Goal: Task Accomplishment & Management: Use online tool/utility

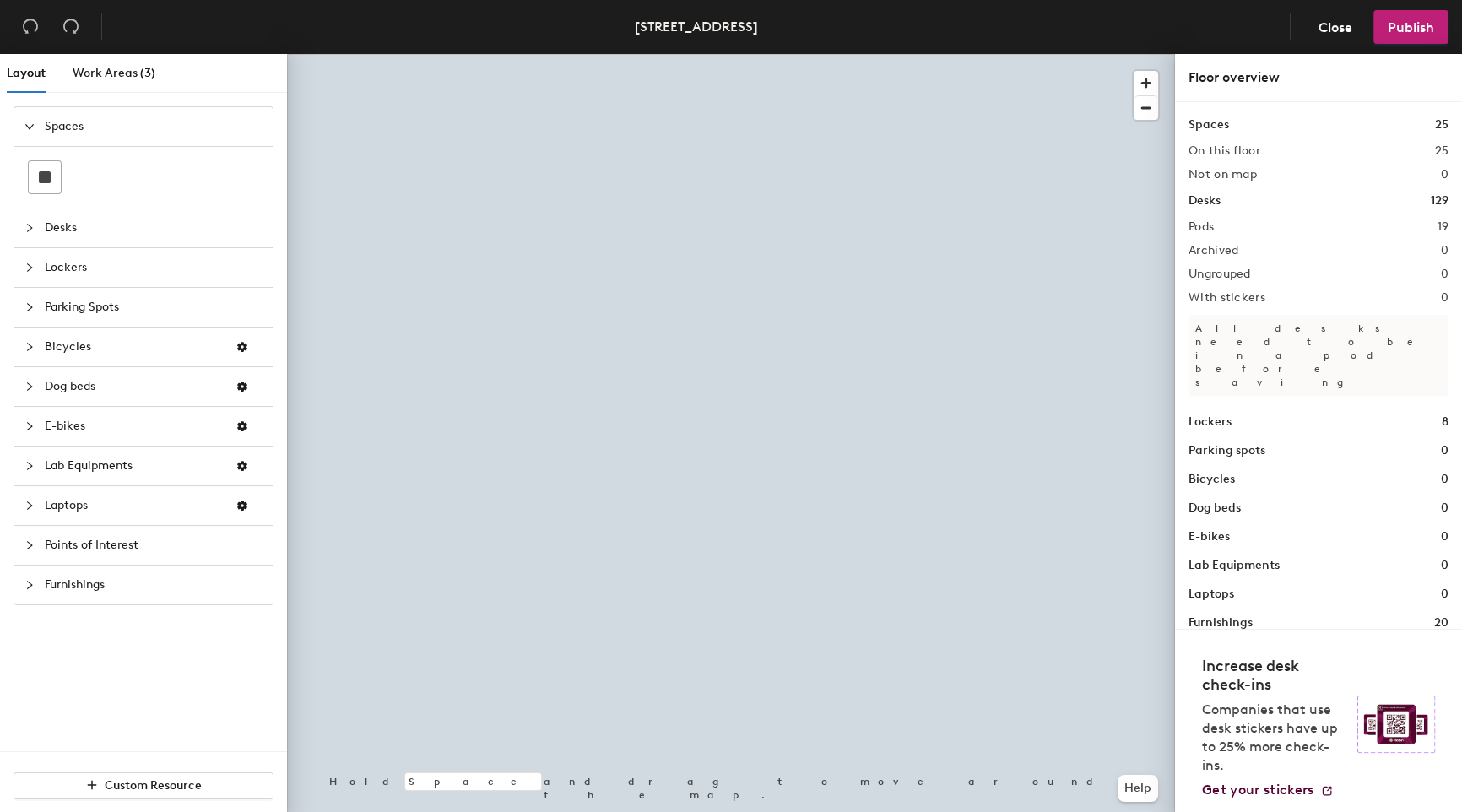
click at [32, 227] on icon "collapsed" at bounding box center [29, 227] width 10 height 10
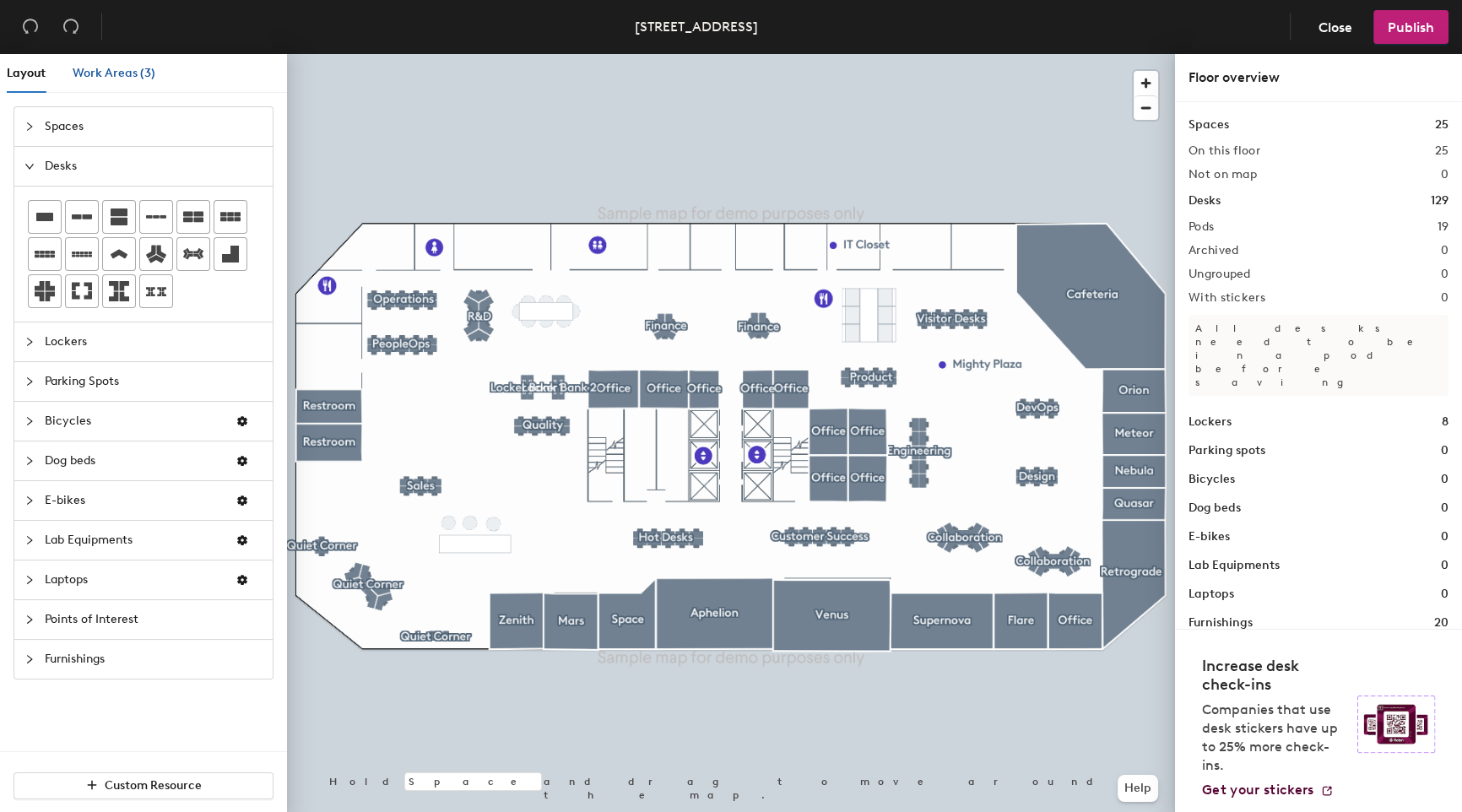
click at [120, 71] on span "Work Areas (3)" at bounding box center [114, 72] width 83 height 14
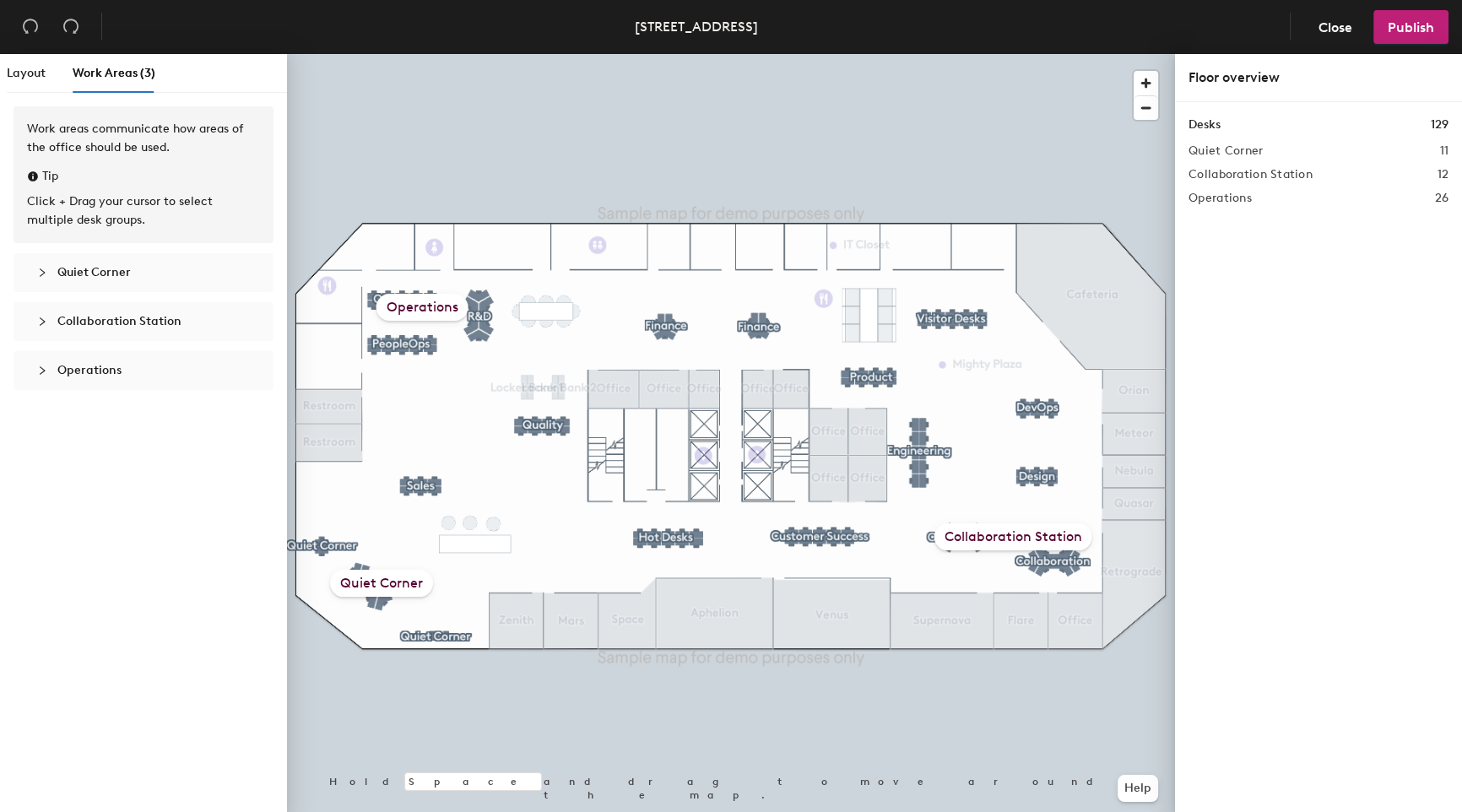
click at [57, 258] on div "Quiet Corner" at bounding box center [143, 273] width 233 height 39
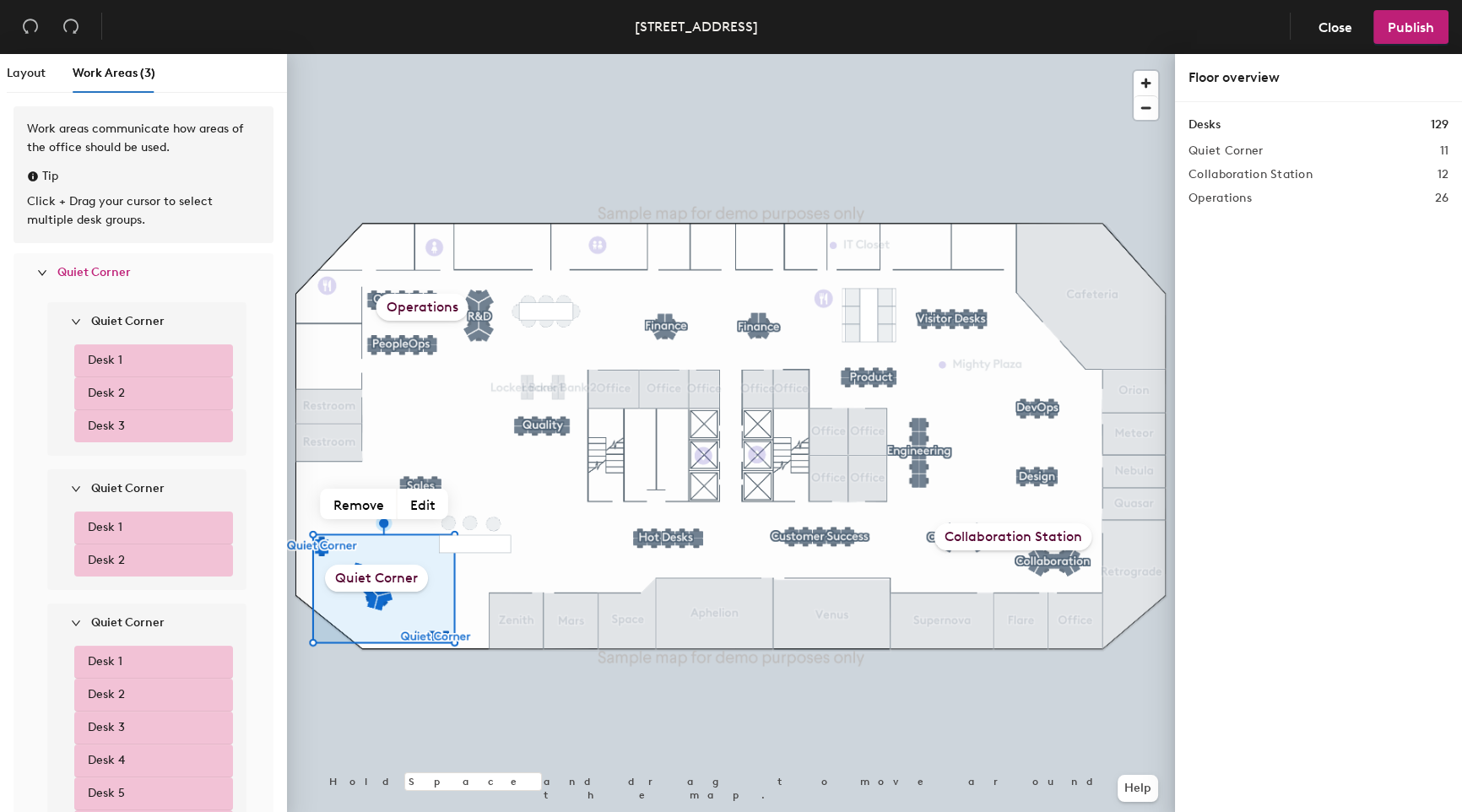
click at [47, 242] on div "Work areas communicate how areas of the office should be used. Tip Click + Drag…" at bounding box center [143, 174] width 260 height 136
click at [37, 271] on icon "expanded" at bounding box center [42, 273] width 10 height 10
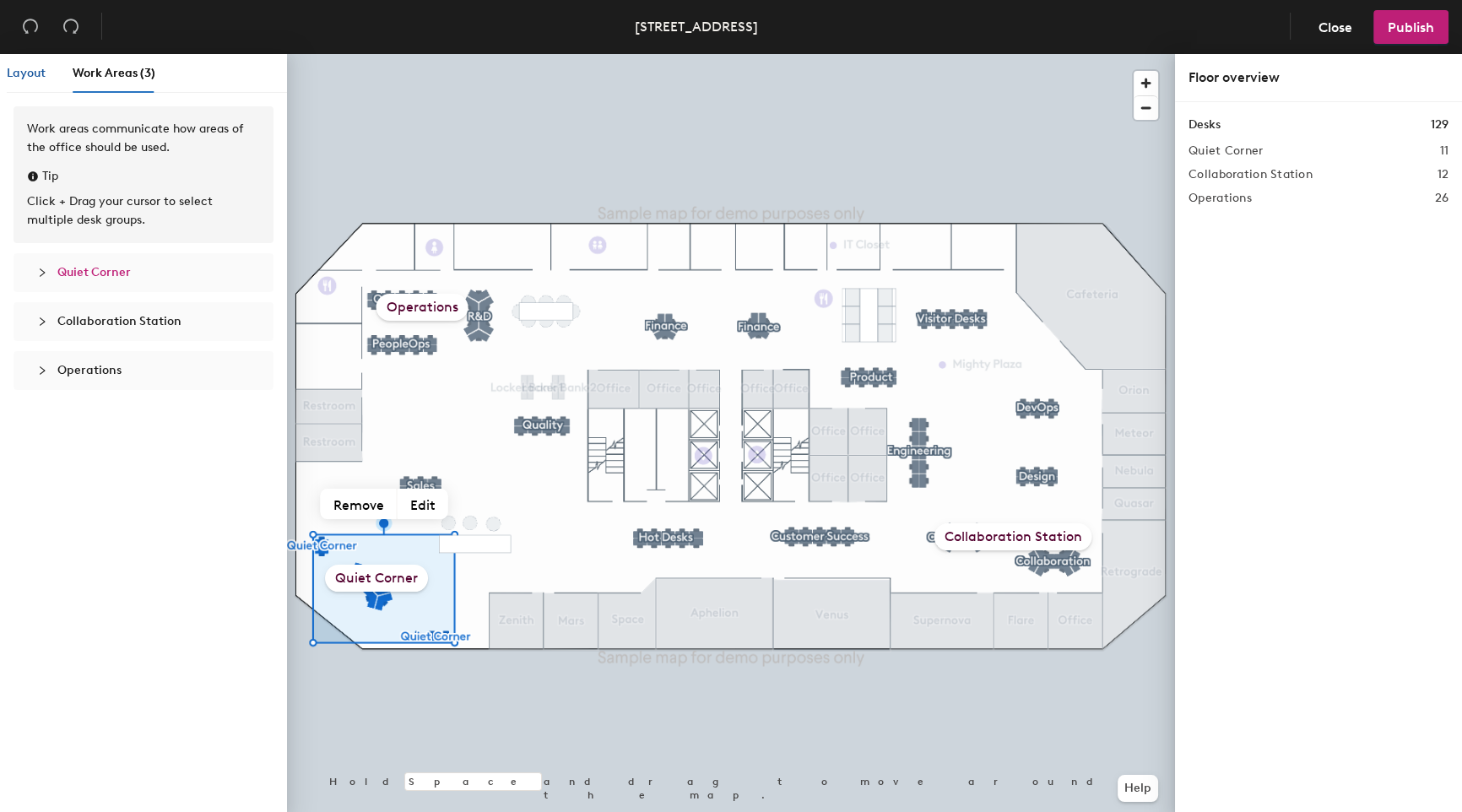
click at [37, 72] on span "Layout" at bounding box center [26, 72] width 39 height 14
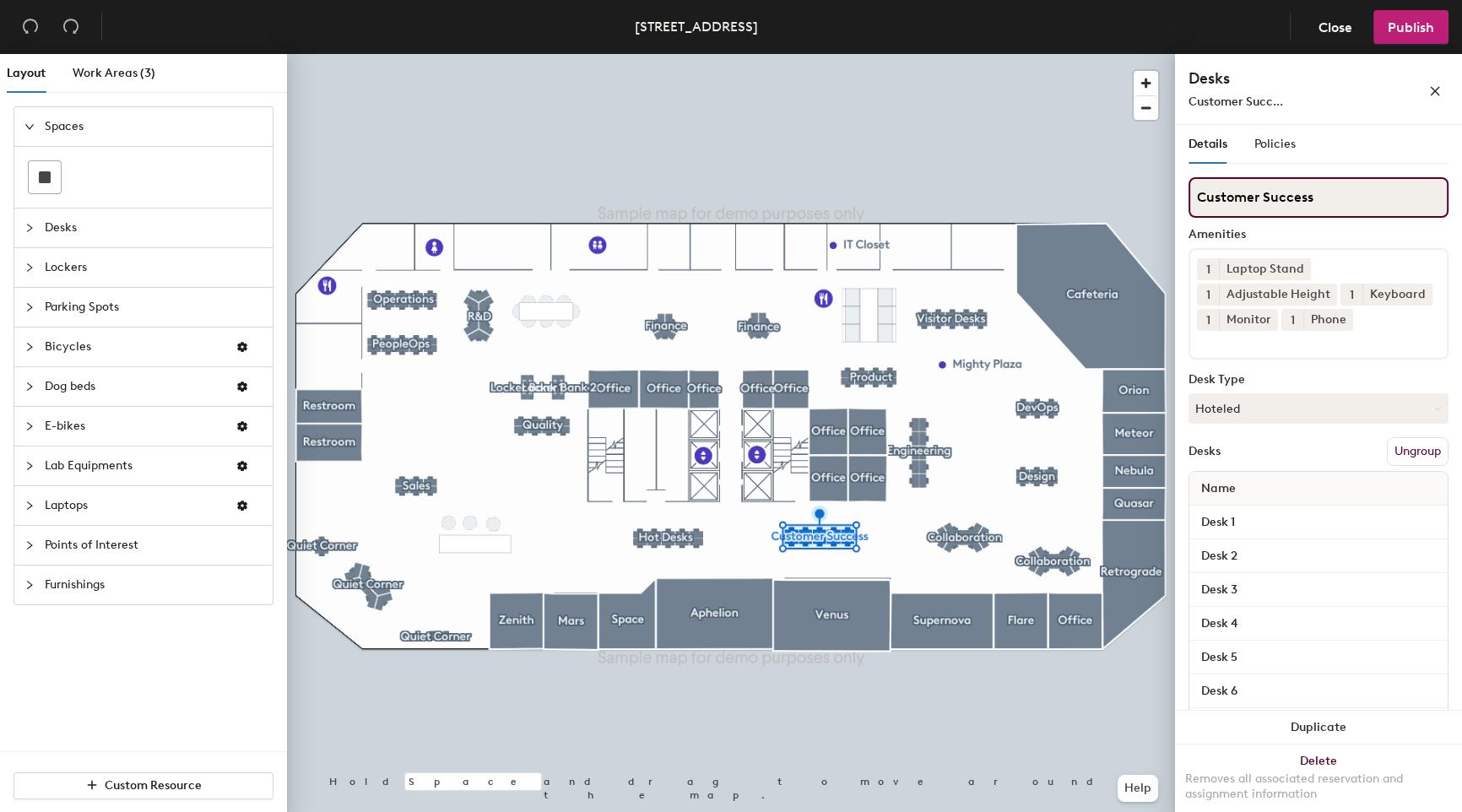
click at [1317, 205] on input "Customer Success" at bounding box center [1318, 197] width 260 height 41
click at [1171, 195] on div "Layout Work Areas (3) Spaces Desks Lockers Parking Spots Bicycles Dog beds E-bi…" at bounding box center [731, 436] width 1462 height 765
click at [1298, 195] on input "Customer Success" at bounding box center [1318, 197] width 260 height 41
click at [1335, 209] on input "Customer Sucss" at bounding box center [1318, 197] width 260 height 41
type input "C"
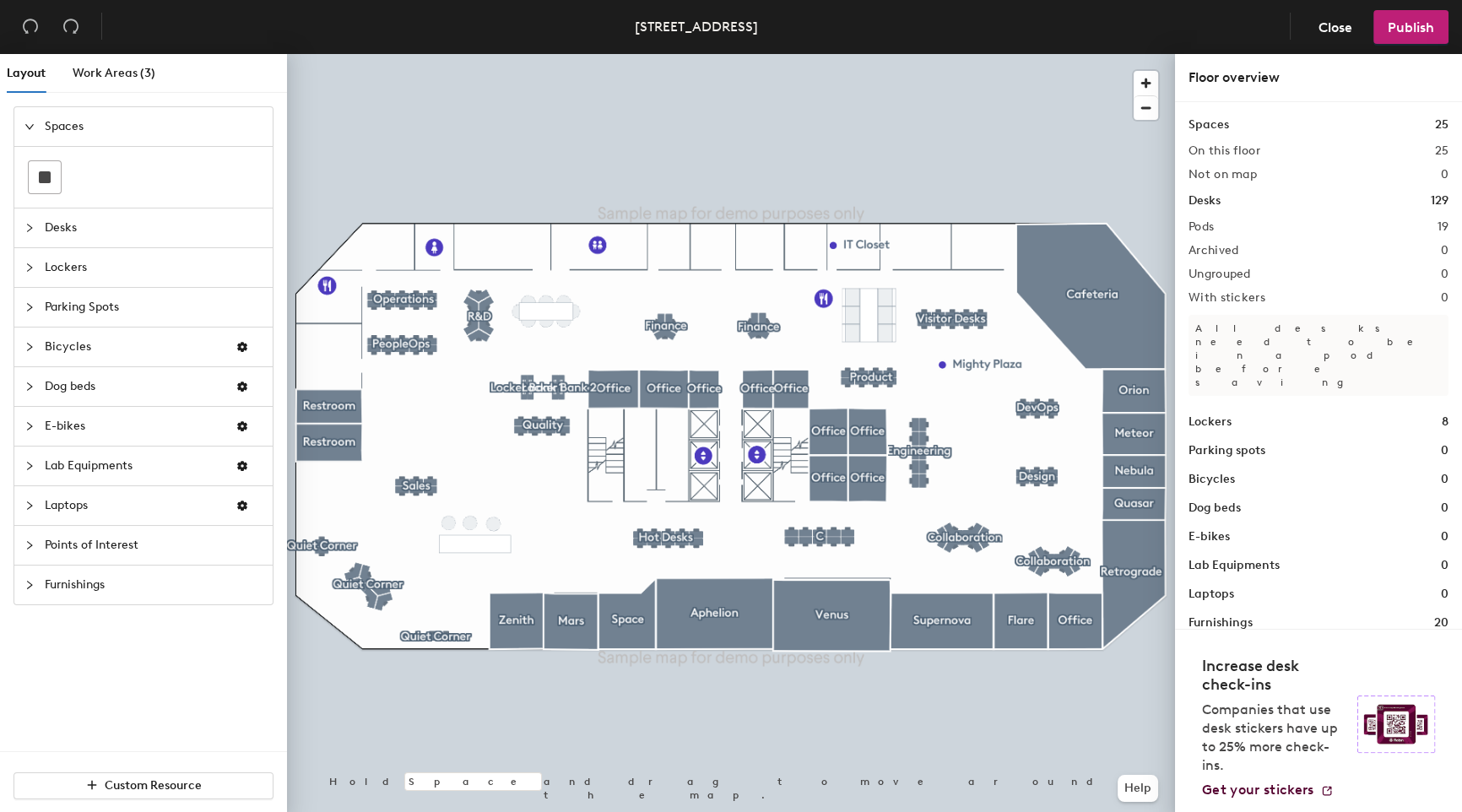
click at [825, 54] on div at bounding box center [731, 54] width 888 height 0
click at [821, 54] on div at bounding box center [731, 54] width 888 height 0
click at [833, 54] on div at bounding box center [731, 54] width 888 height 0
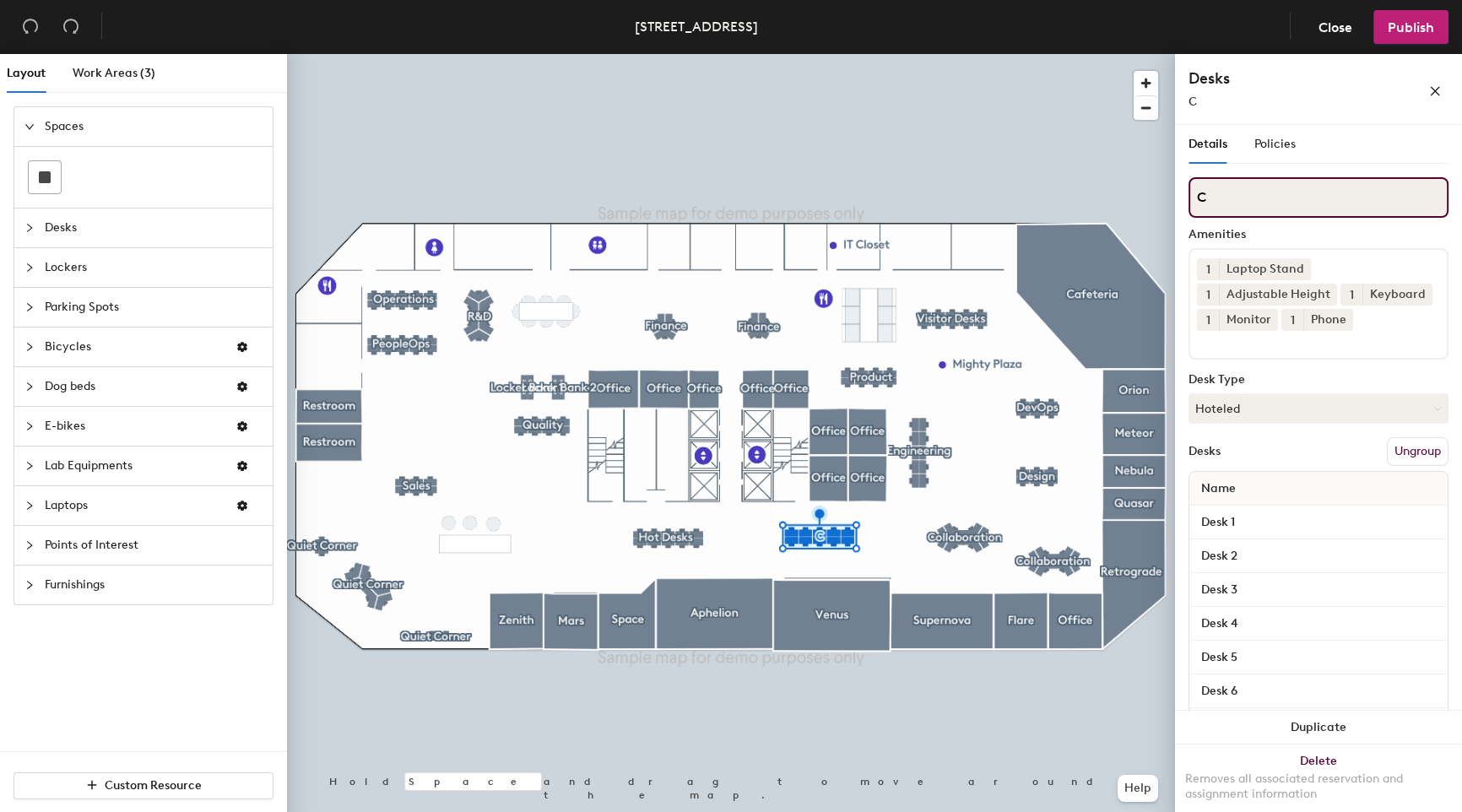
click at [1264, 194] on input "C" at bounding box center [1318, 197] width 260 height 41
click at [1053, 54] on div at bounding box center [731, 54] width 888 height 0
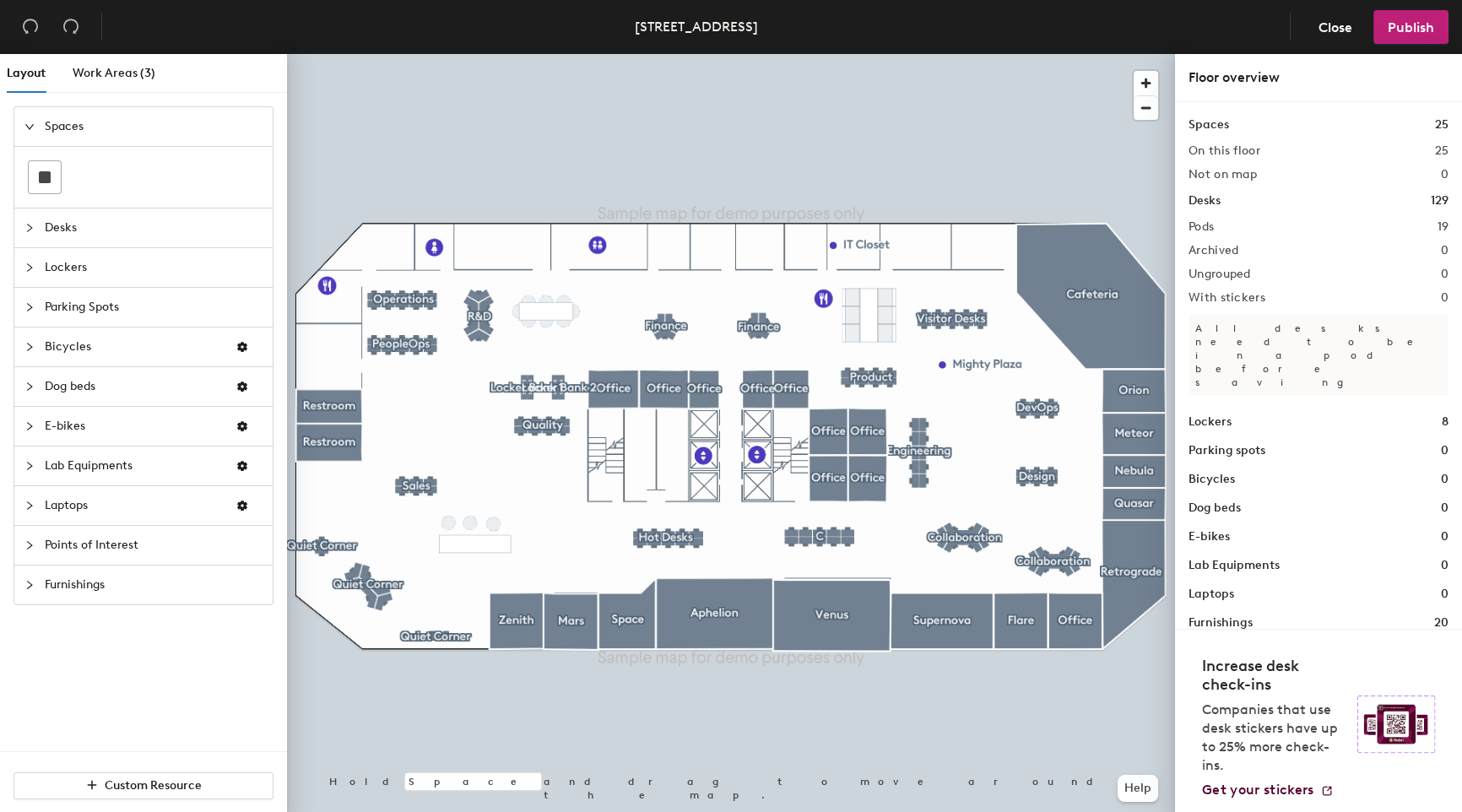
click at [838, 54] on div at bounding box center [731, 54] width 888 height 0
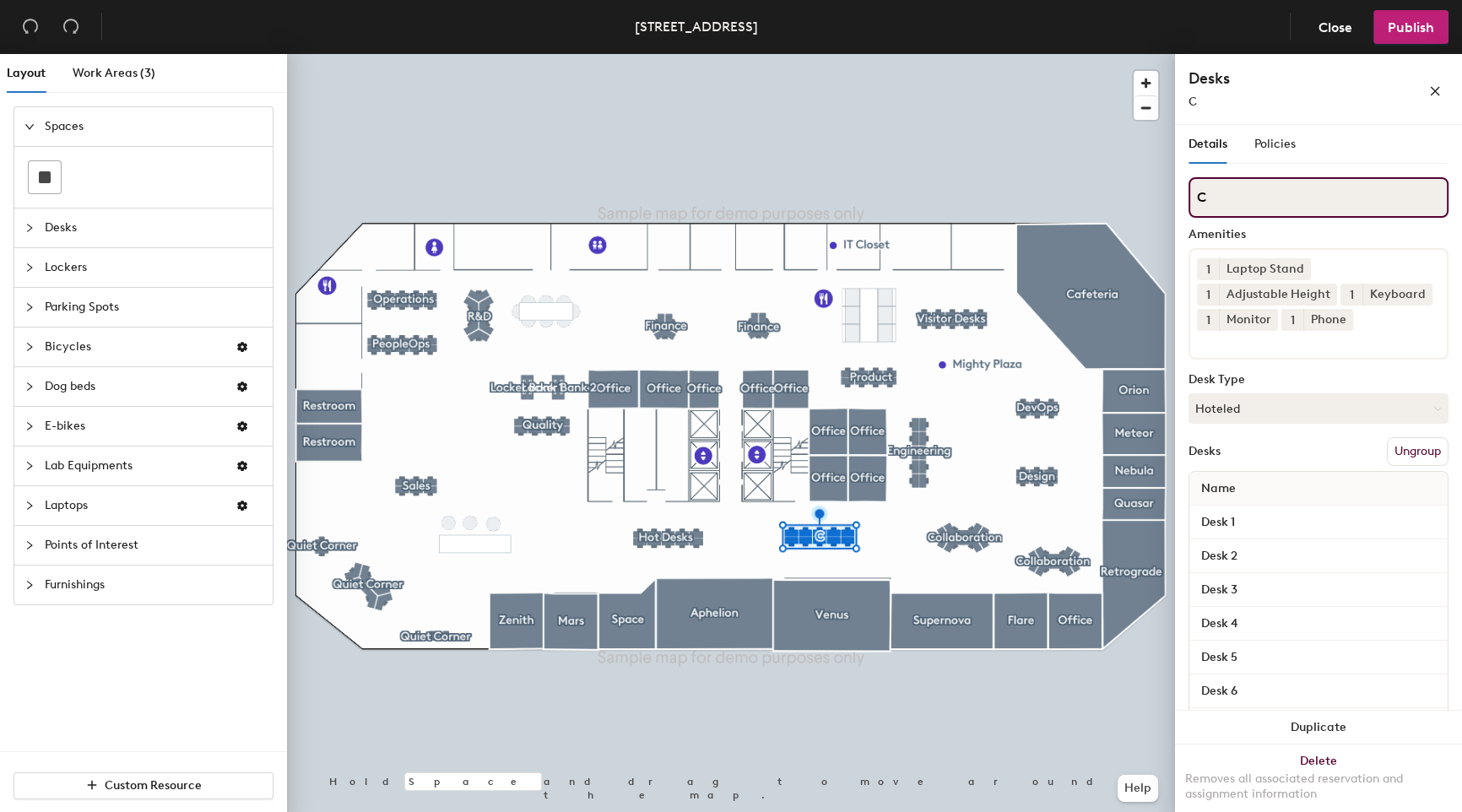
click at [1208, 210] on input "C" at bounding box center [1318, 197] width 260 height 41
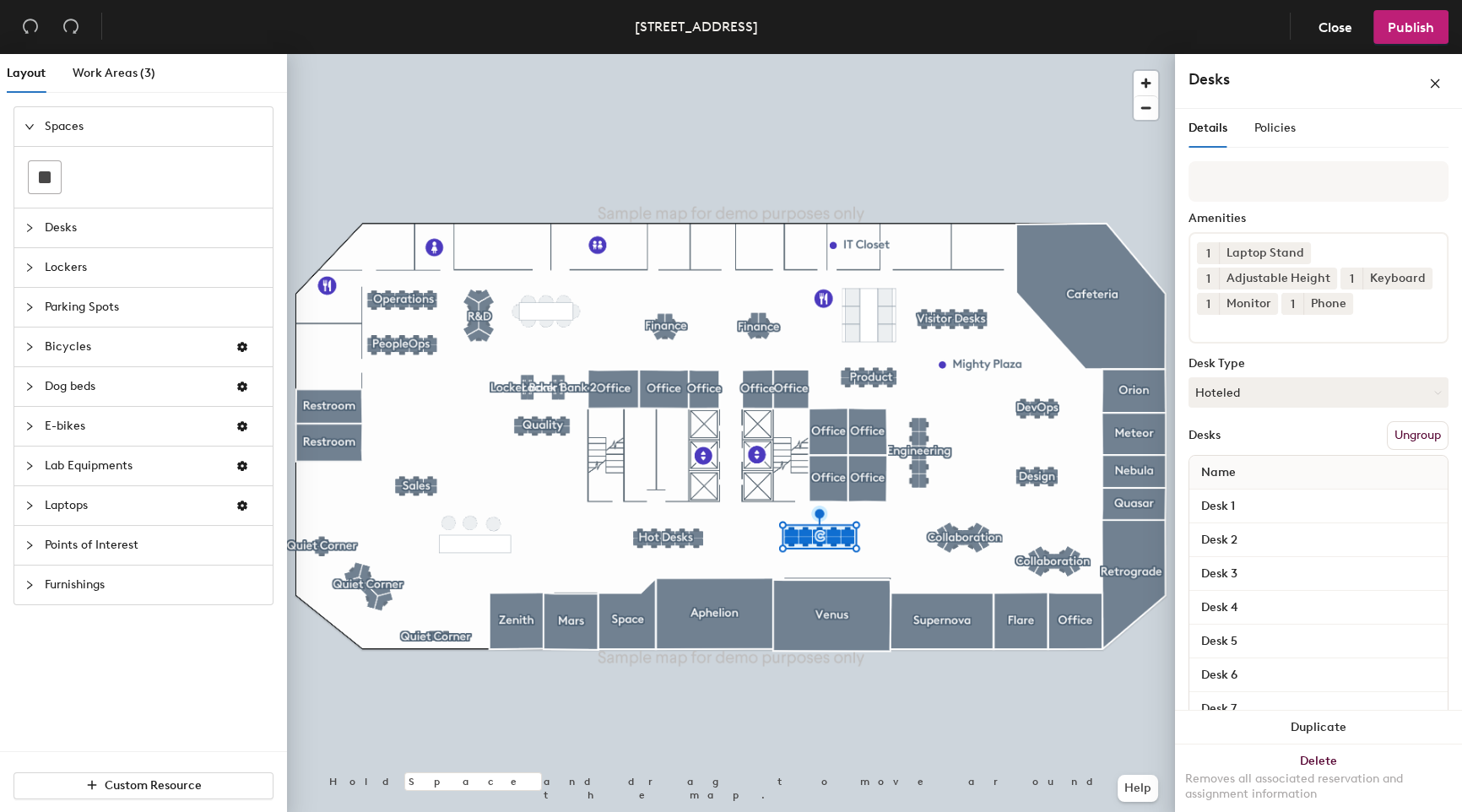
click at [1078, 54] on div at bounding box center [731, 54] width 888 height 0
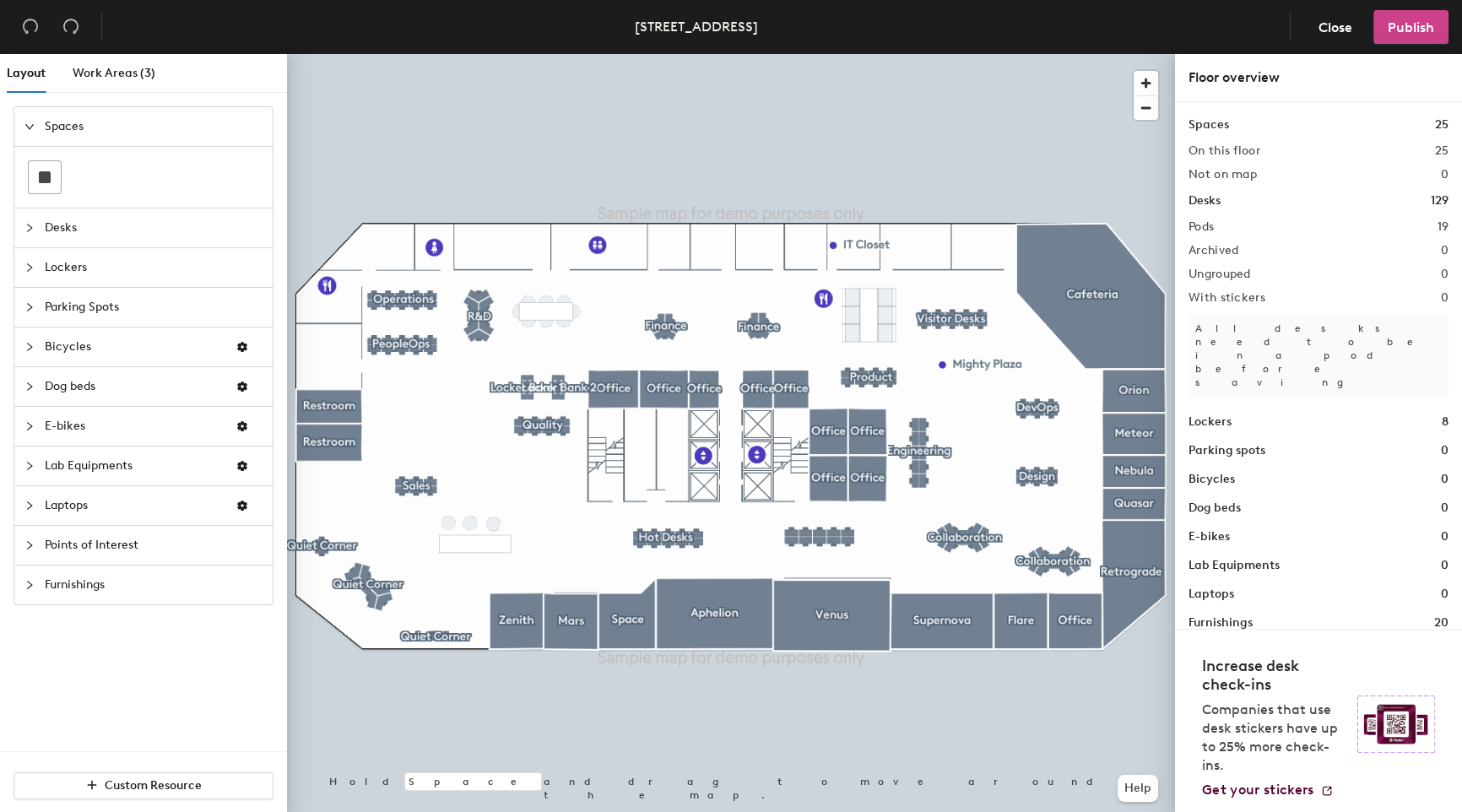
click at [1428, 32] on span "Publish" at bounding box center [1411, 27] width 46 height 16
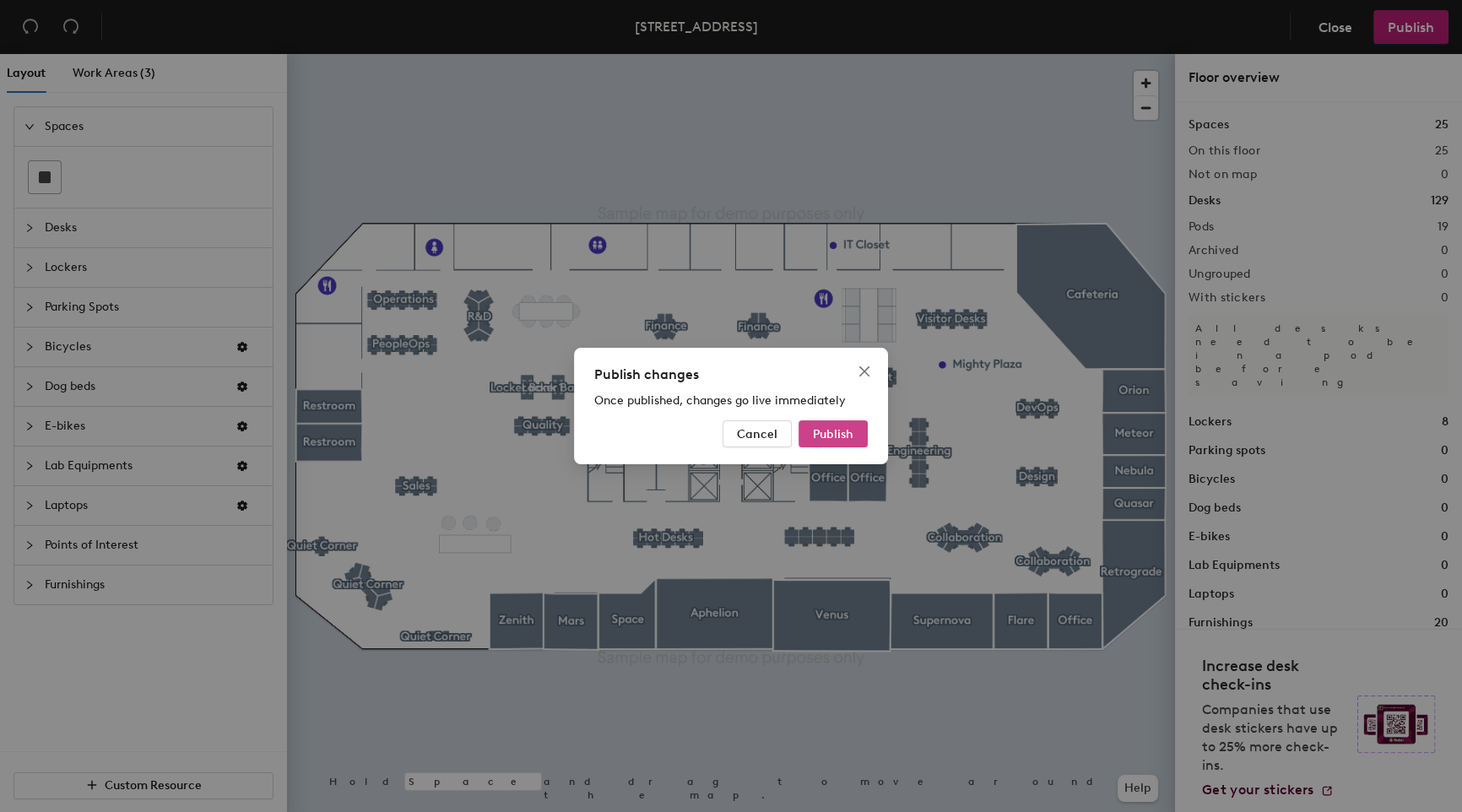
click at [835, 434] on span "Publish" at bounding box center [833, 434] width 41 height 14
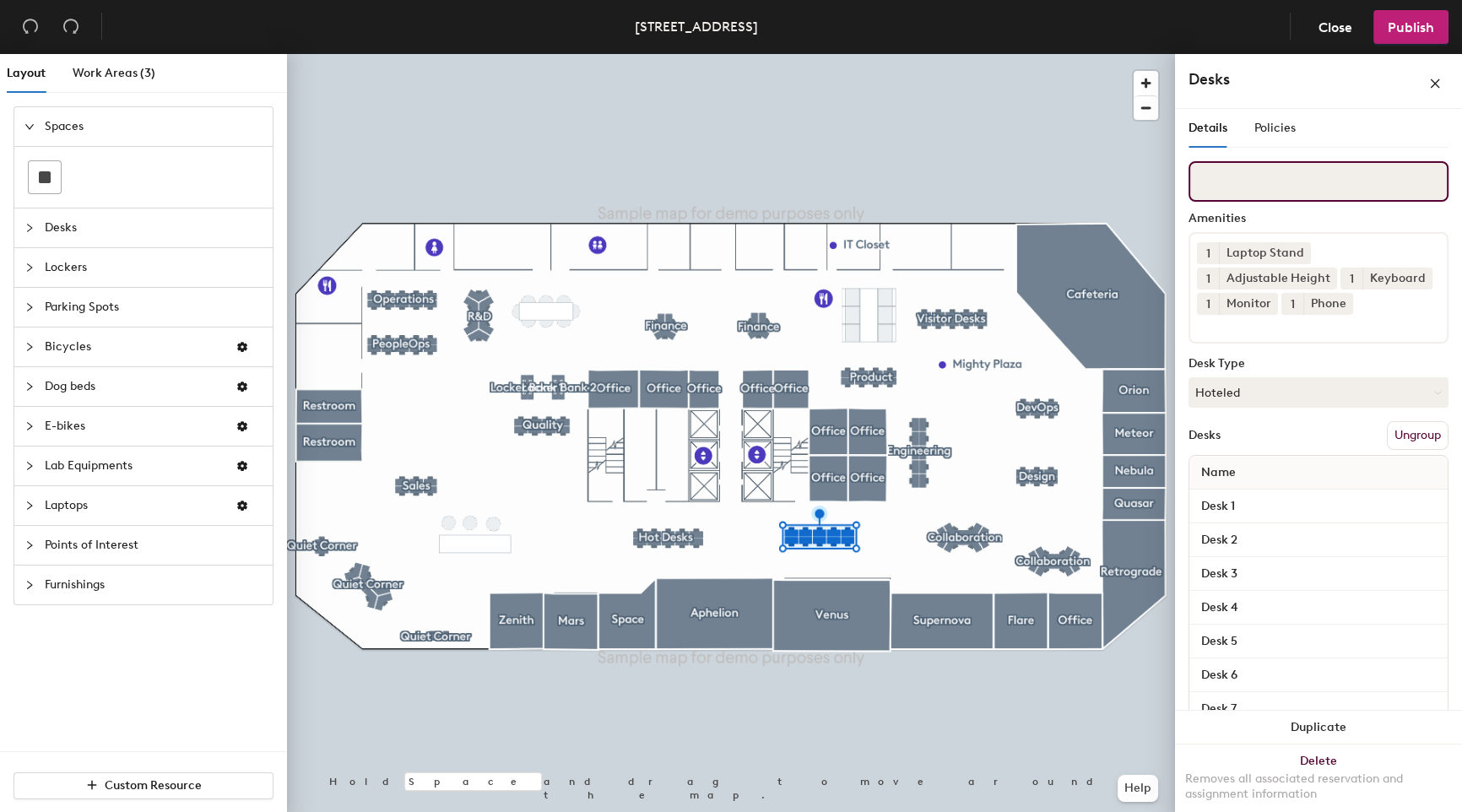
click at [1263, 194] on input at bounding box center [1318, 182] width 260 height 41
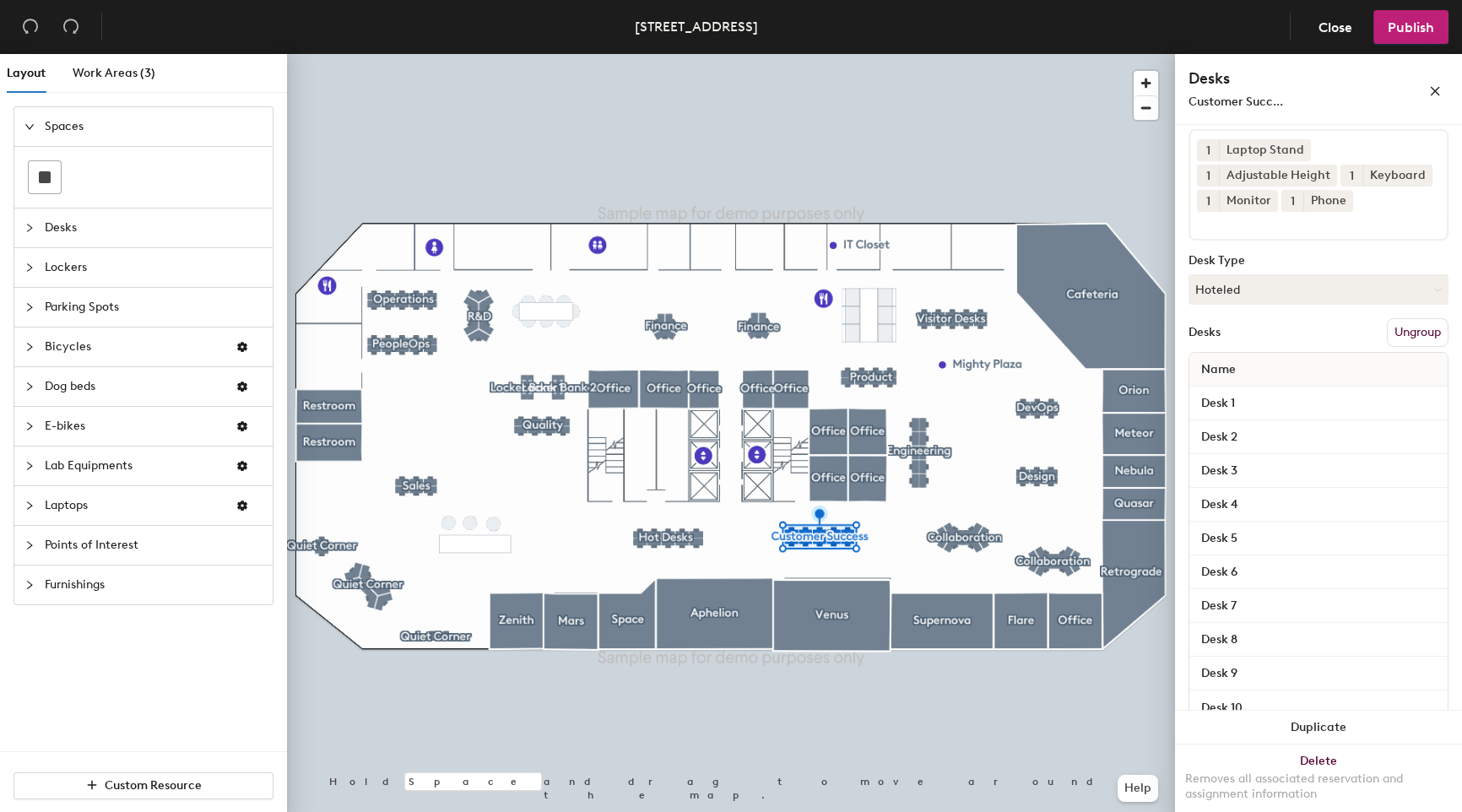
scroll to position [159, 0]
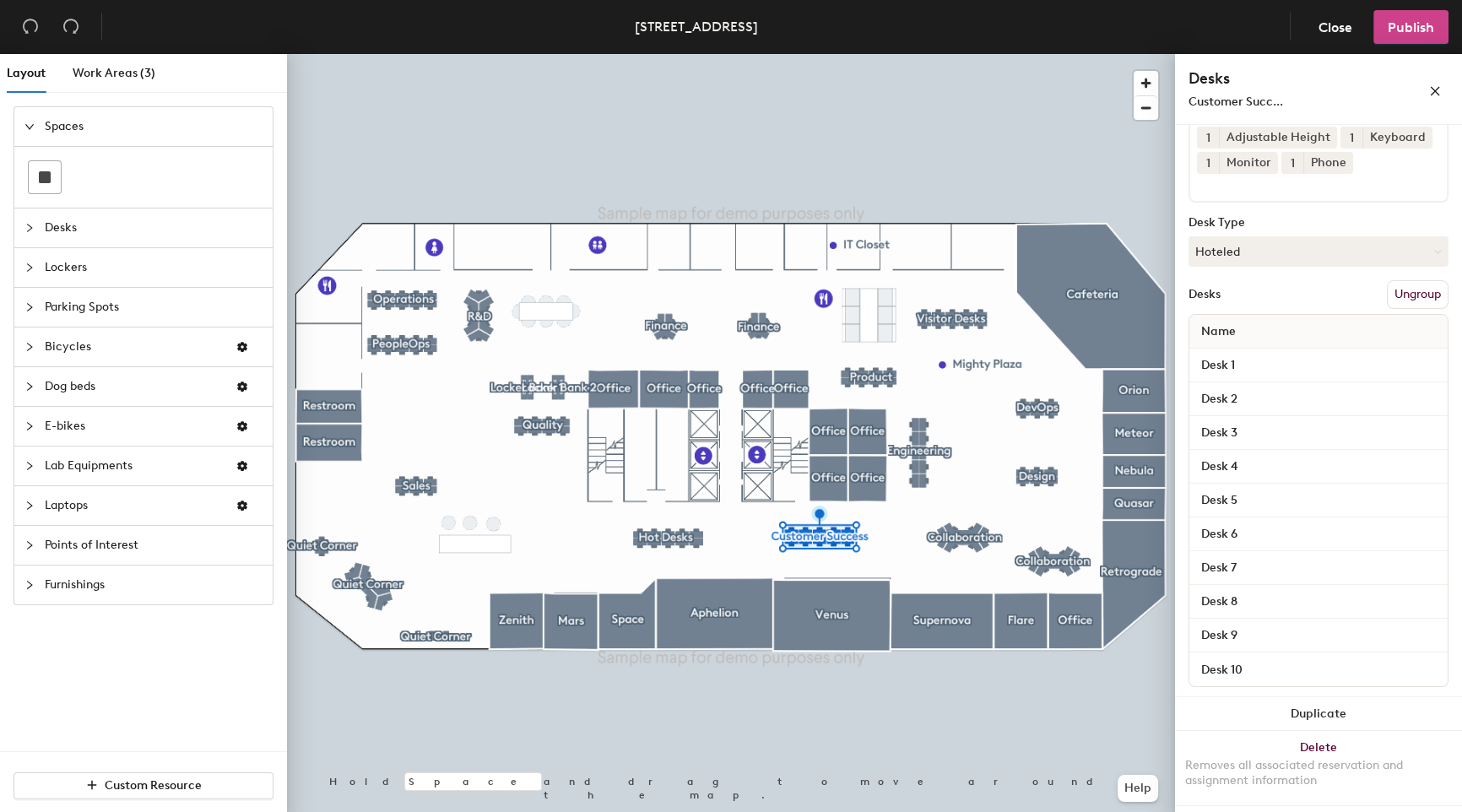
type input "Customer Success"
click at [1405, 39] on button "Publish" at bounding box center [1411, 26] width 75 height 34
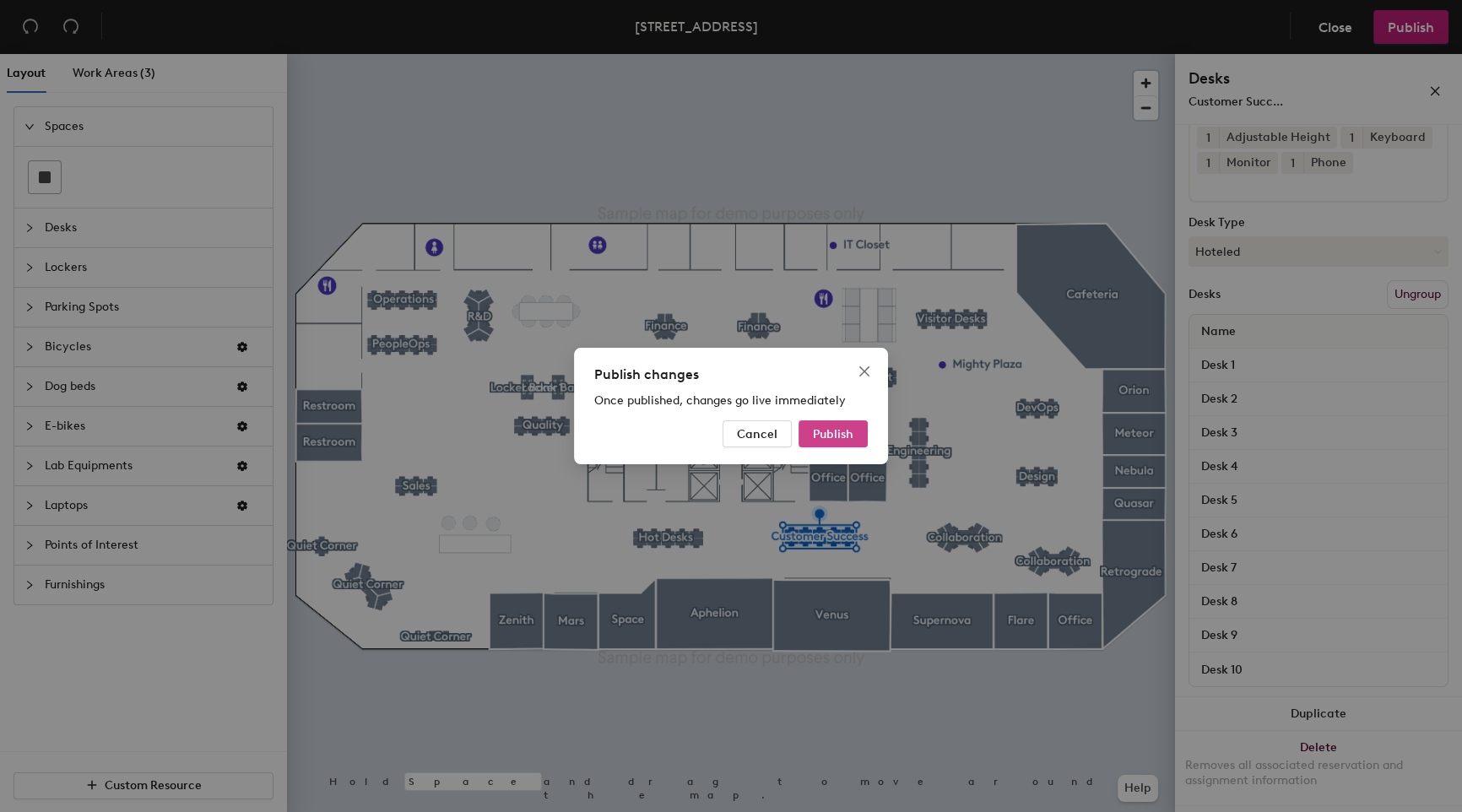
click at [842, 429] on span "Publish" at bounding box center [833, 434] width 41 height 14
